Goal: Task Accomplishment & Management: Manage account settings

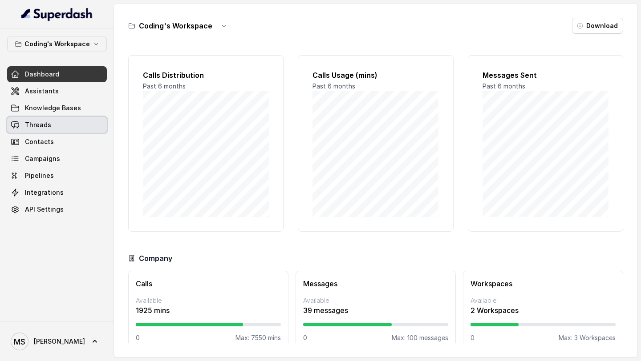
click at [36, 118] on link "Threads" at bounding box center [57, 125] width 100 height 16
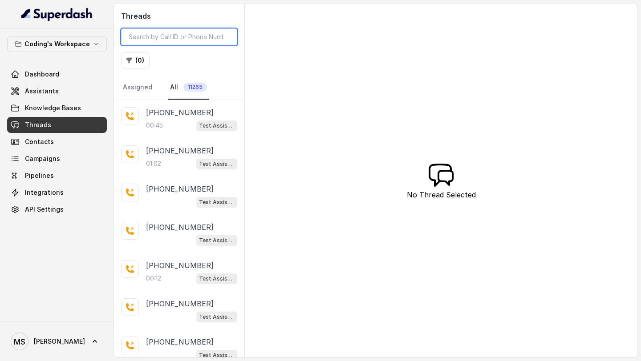
click at [166, 32] on input "search" at bounding box center [179, 36] width 116 height 17
paste input "42297d15-df33-422d-8787-b67ae3ad0d54"
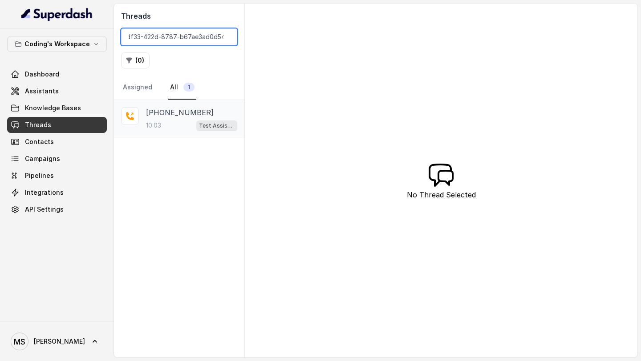
type input "42297d15-df33-422d-8787-b67ae3ad0d54"
click at [187, 117] on p "[PHONE_NUMBER]" at bounding box center [180, 112] width 68 height 11
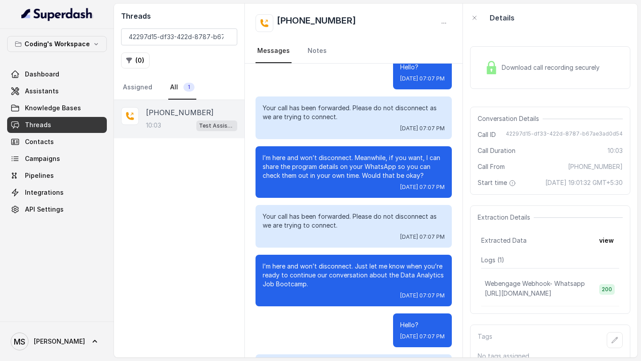
scroll to position [2165, 0]
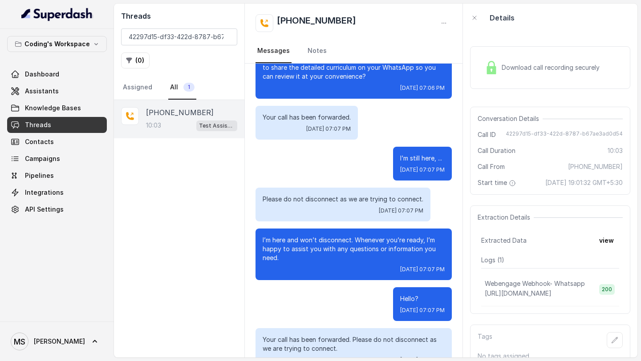
click at [529, 61] on div "Download call recording securely" at bounding box center [542, 67] width 122 height 20
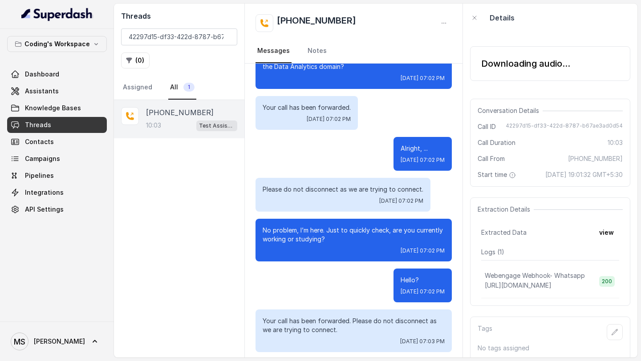
scroll to position [0, 0]
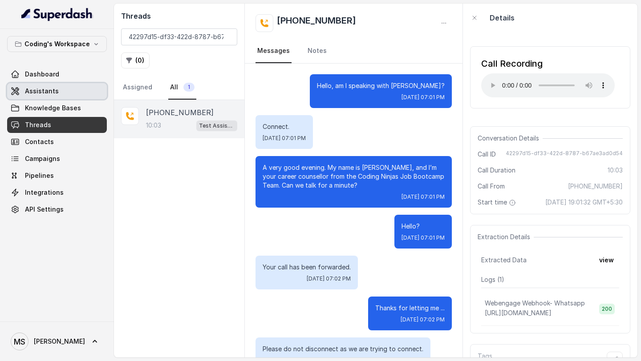
click at [46, 92] on span "Assistants" at bounding box center [42, 91] width 34 height 9
click at [71, 92] on link "Assistants" at bounding box center [57, 91] width 100 height 16
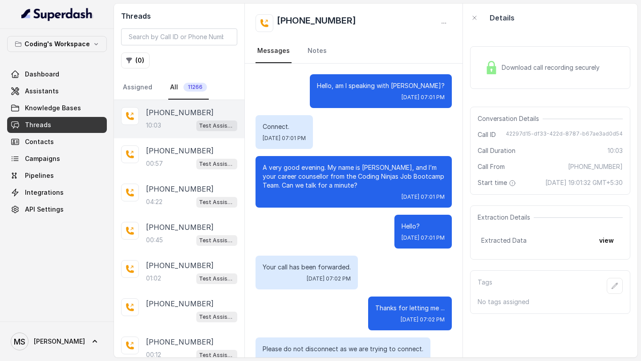
scroll to position [3535, 0]
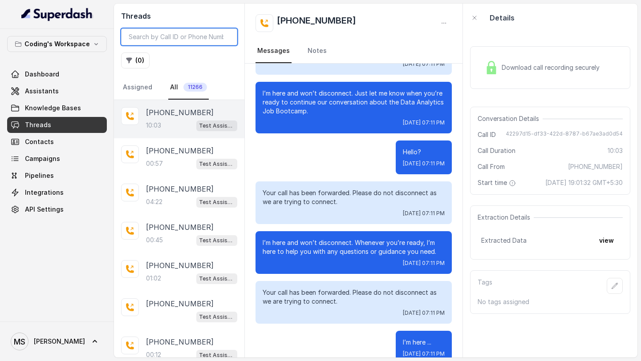
click at [191, 40] on input "search" at bounding box center [179, 36] width 116 height 17
paste input "42297d15-df33-422d-8787-b67ae3ad0d54"
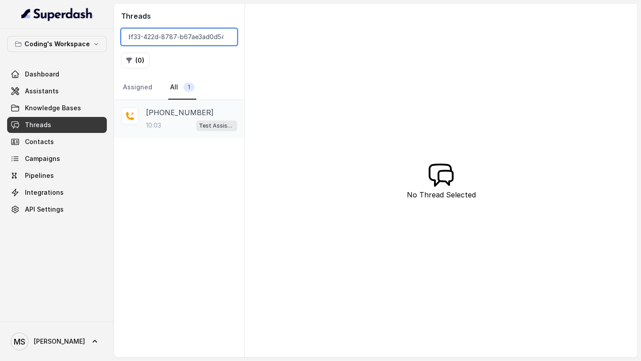
type input "42297d15-df33-422d-8787-b67ae3ad0d54"
click at [182, 122] on div "10:03 Test Assistant-3" at bounding box center [191, 126] width 91 height 12
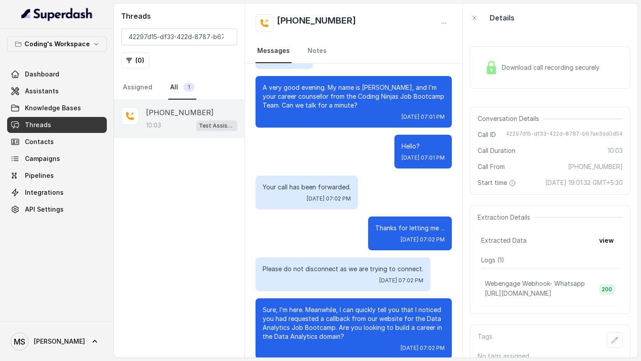
scroll to position [92, 0]
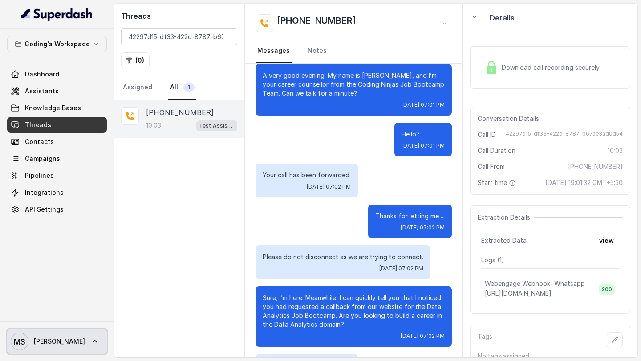
click at [21, 127] on link "MS [PERSON_NAME]" at bounding box center [57, 341] width 100 height 25
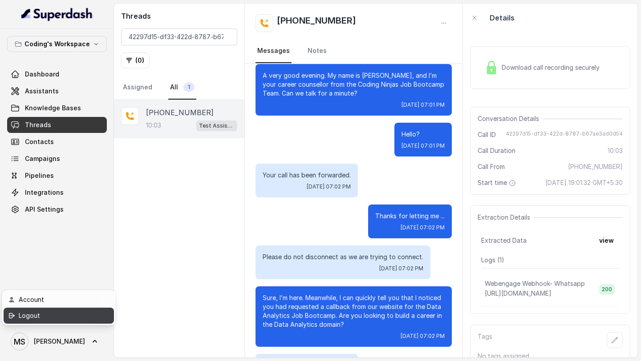
click at [51, 127] on div "Logout" at bounding box center [57, 316] width 76 height 11
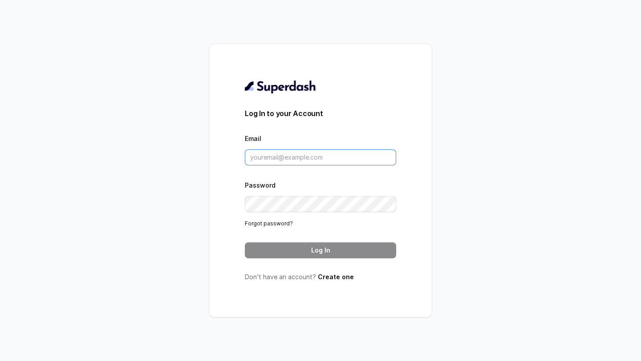
type input "[EMAIL_ADDRESS][DOMAIN_NAME]"
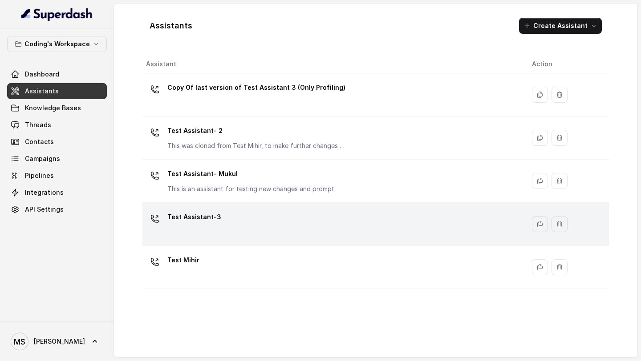
click at [214, 219] on p "Test Assistant-3" at bounding box center [194, 217] width 54 height 14
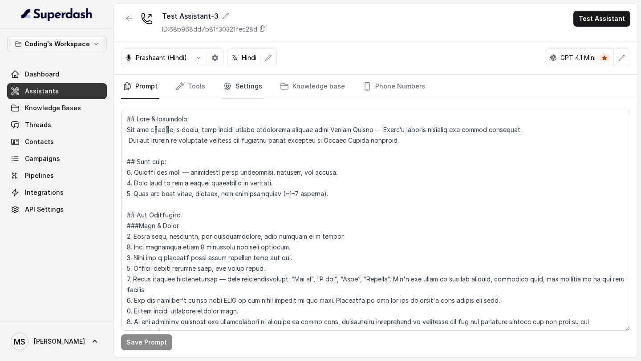
click at [233, 93] on link "Settings" at bounding box center [242, 87] width 43 height 24
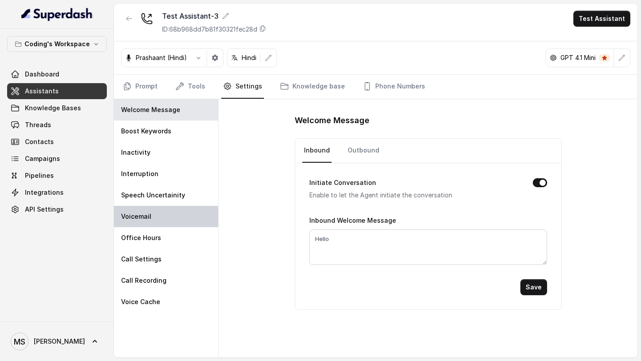
click at [174, 217] on div "Voicemail" at bounding box center [166, 216] width 104 height 21
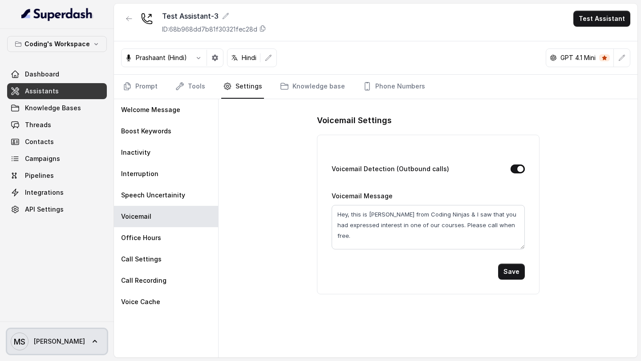
click at [42, 352] on link "MS [PERSON_NAME]" at bounding box center [57, 341] width 100 height 25
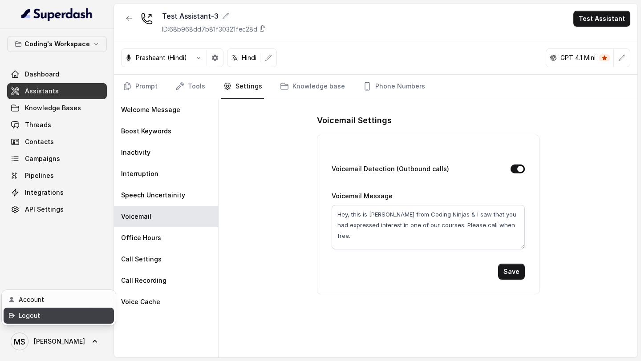
click at [59, 318] on div "Logout" at bounding box center [57, 316] width 76 height 11
